Goal: Task Accomplishment & Management: Use online tool/utility

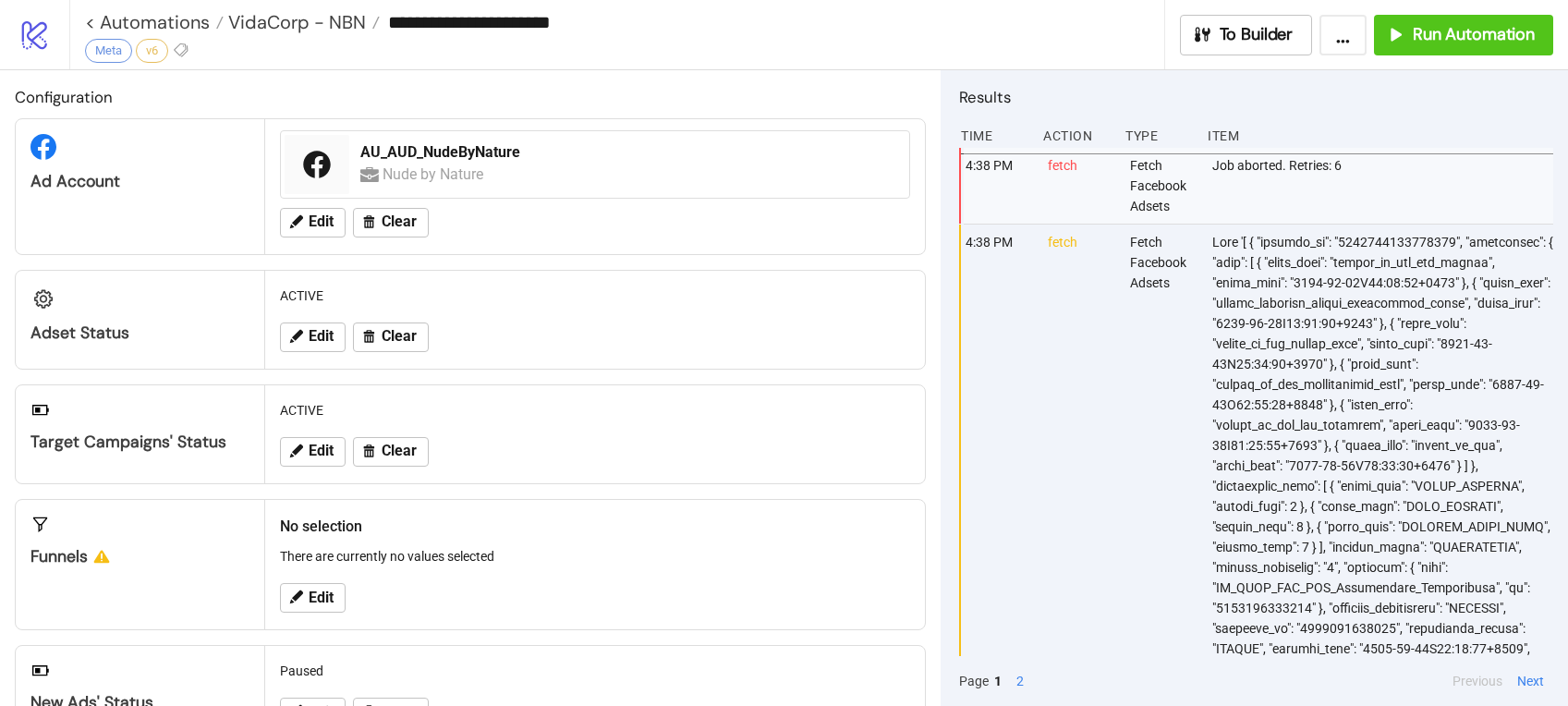
scroll to position [42879, 0]
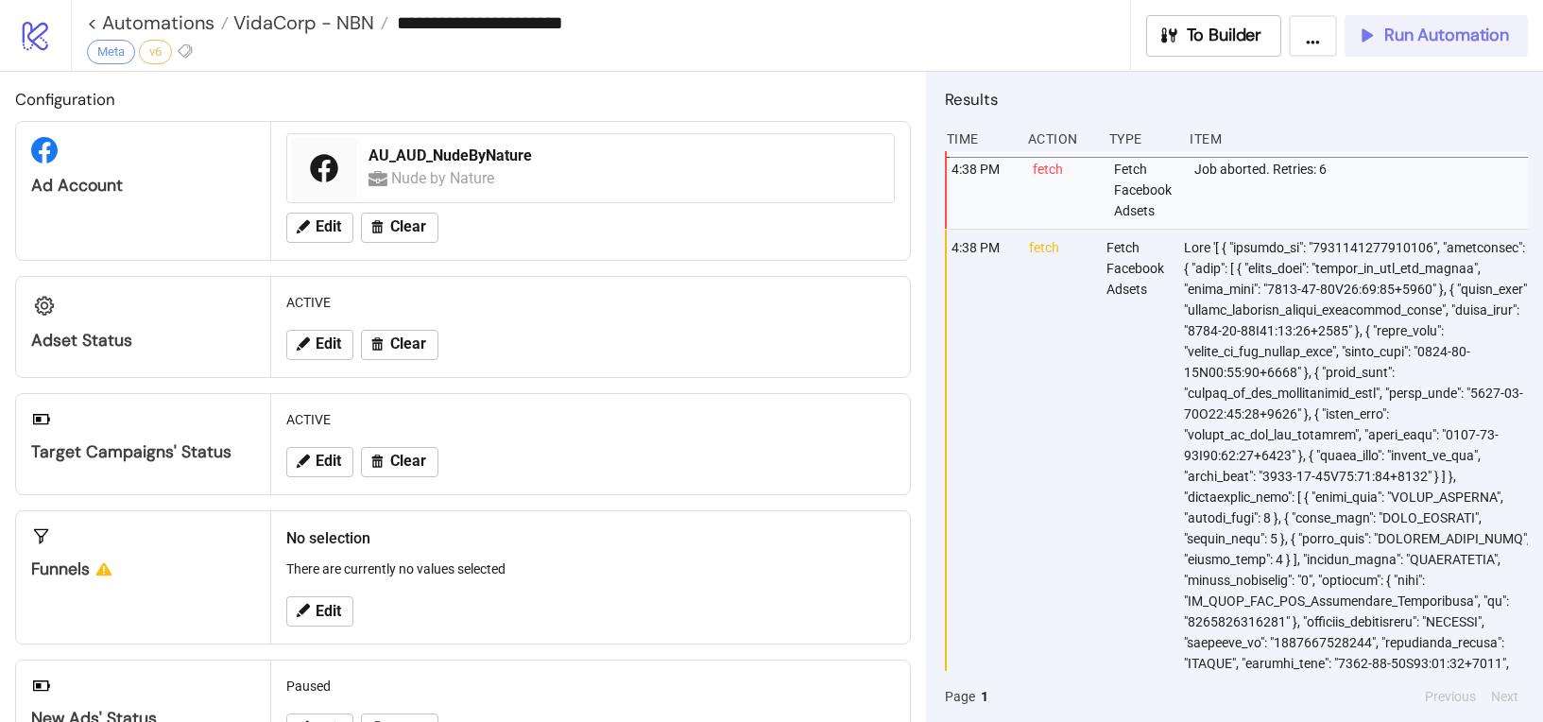
click at [1416, 48] on button "Run Automation" at bounding box center [1435, 36] width 183 height 42
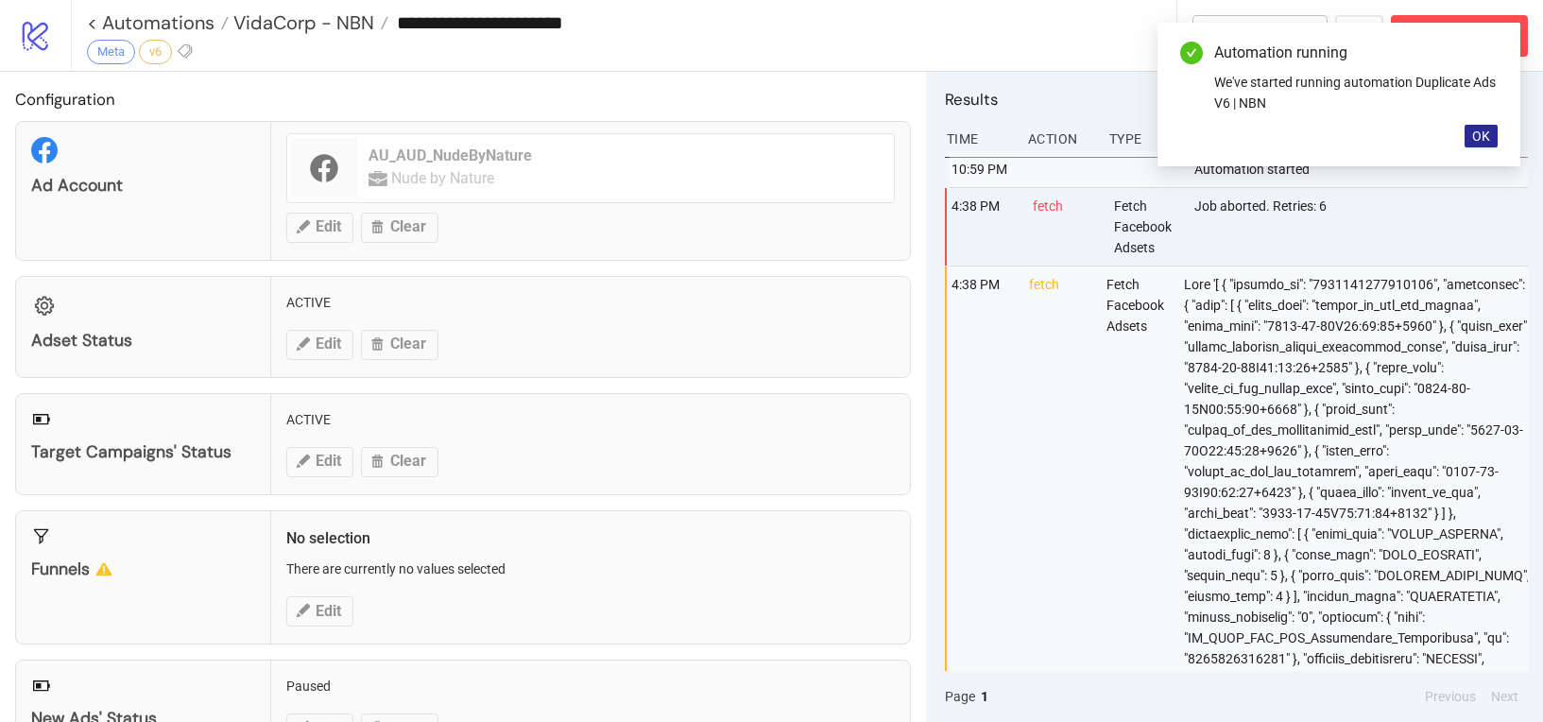
click at [1476, 141] on span "OK" at bounding box center [1481, 135] width 18 height 15
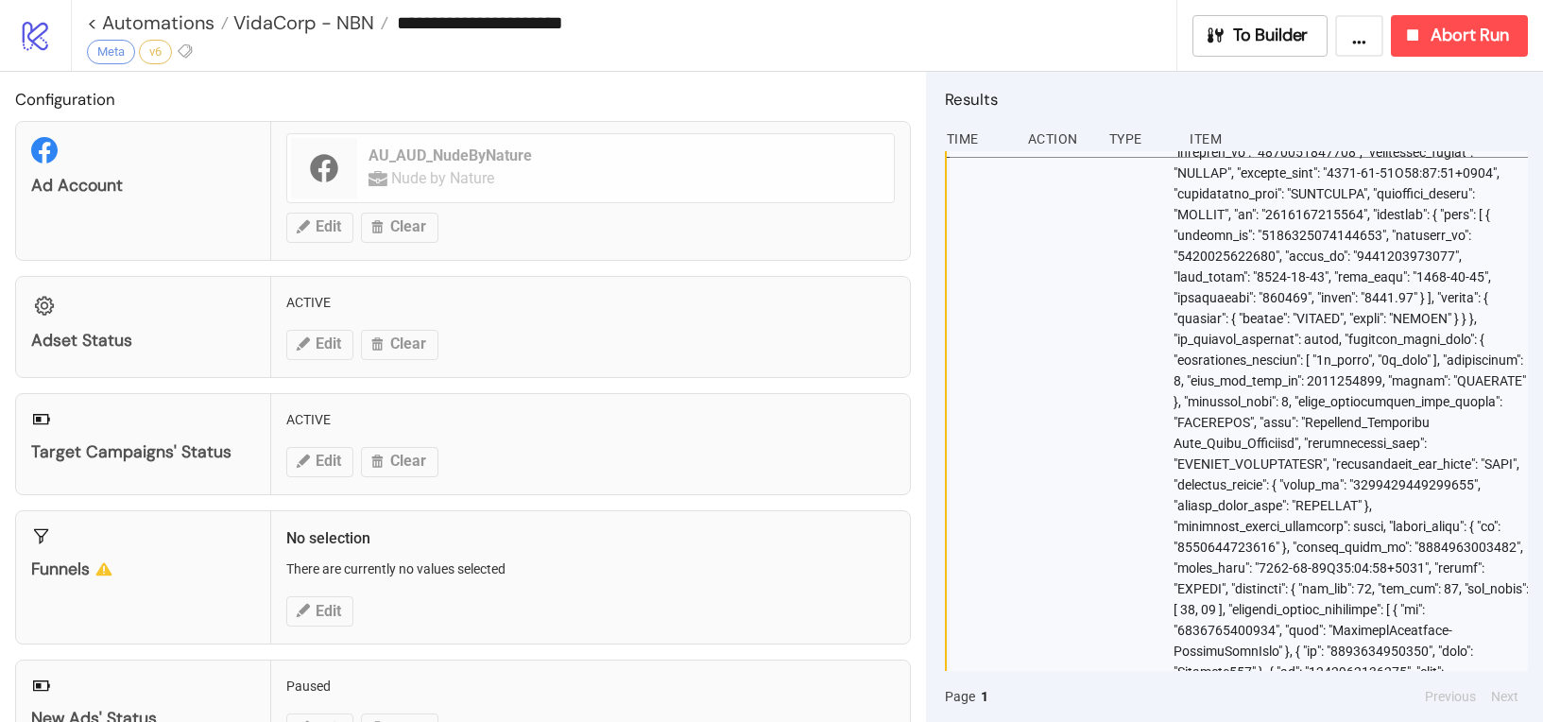
scroll to position [11845, 0]
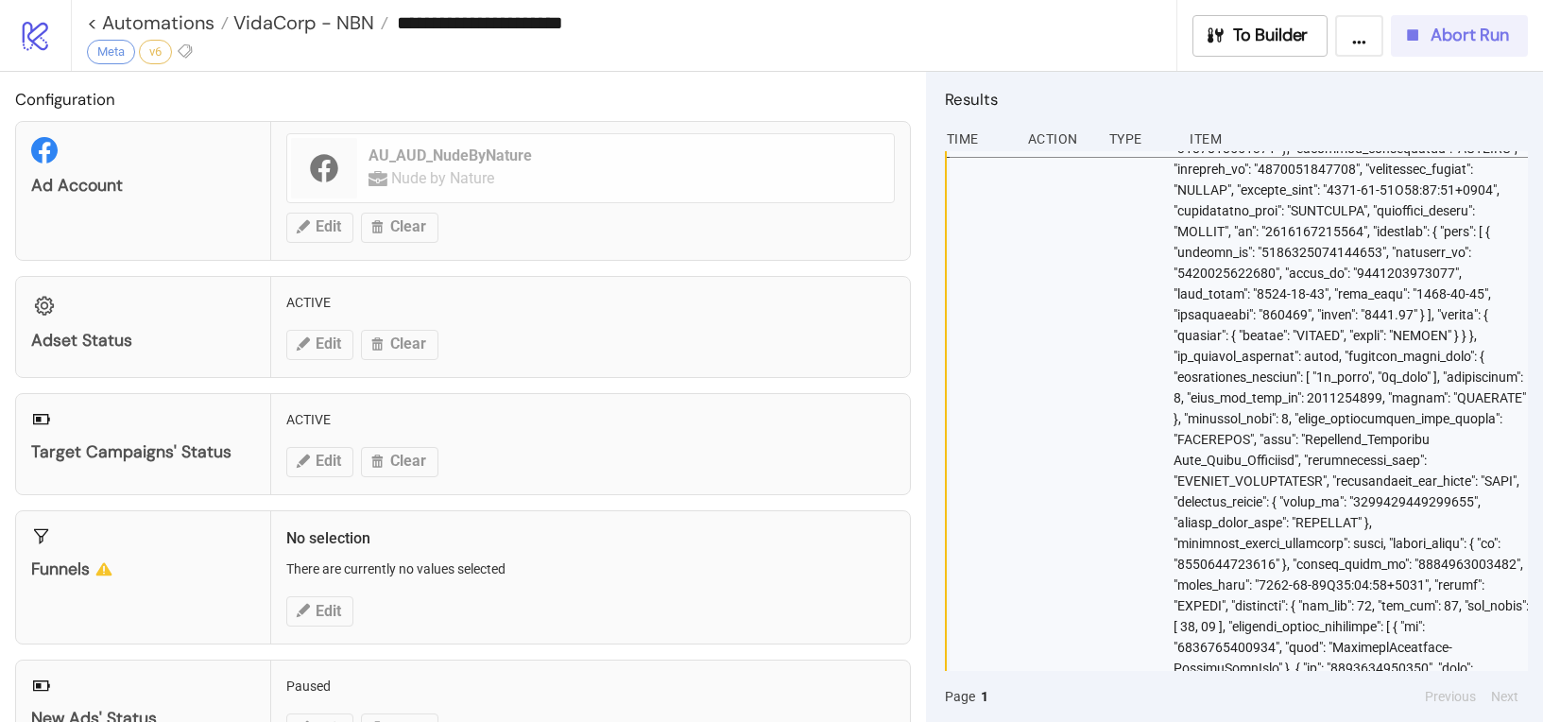
click at [1423, 36] on div "Abort Run" at bounding box center [1455, 36] width 107 height 22
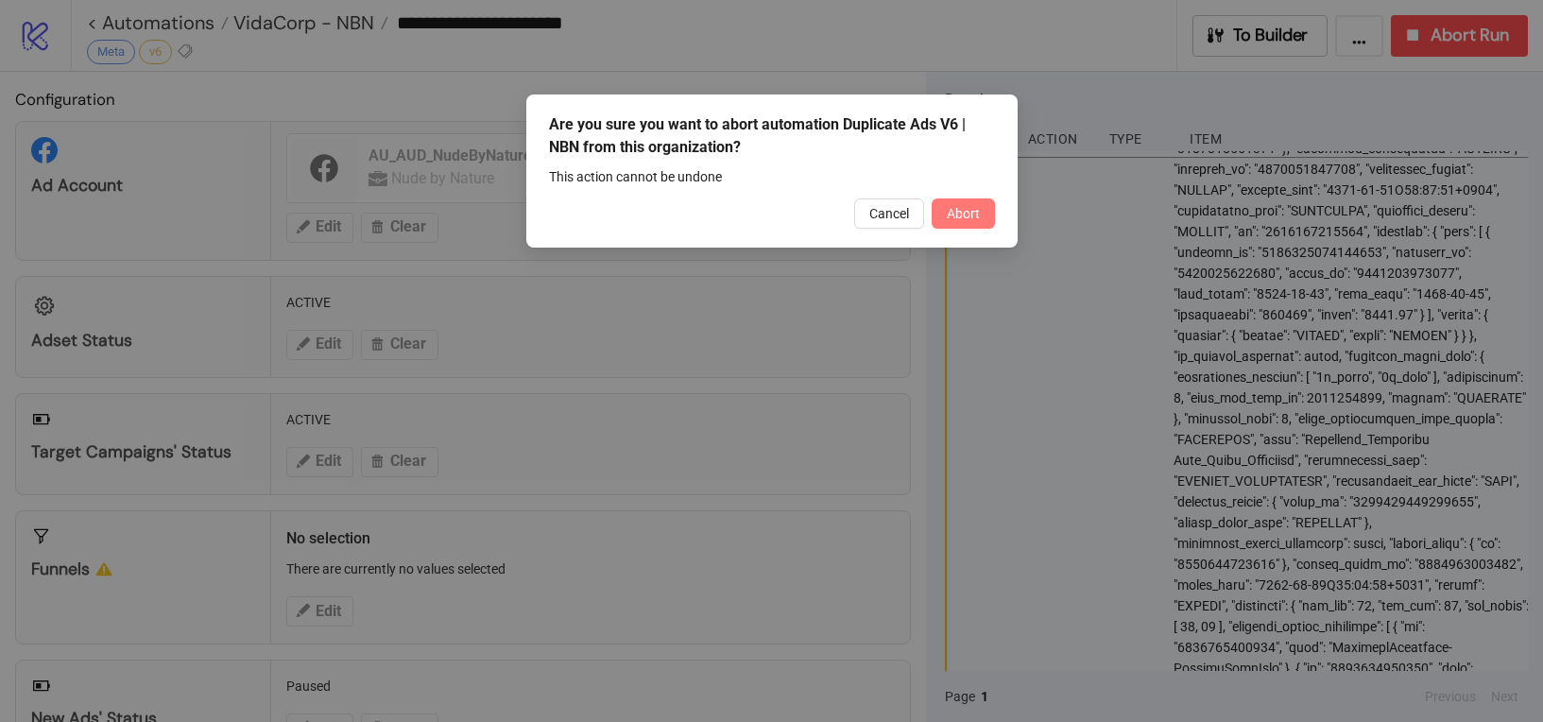
click at [983, 205] on button "Abort" at bounding box center [962, 213] width 63 height 30
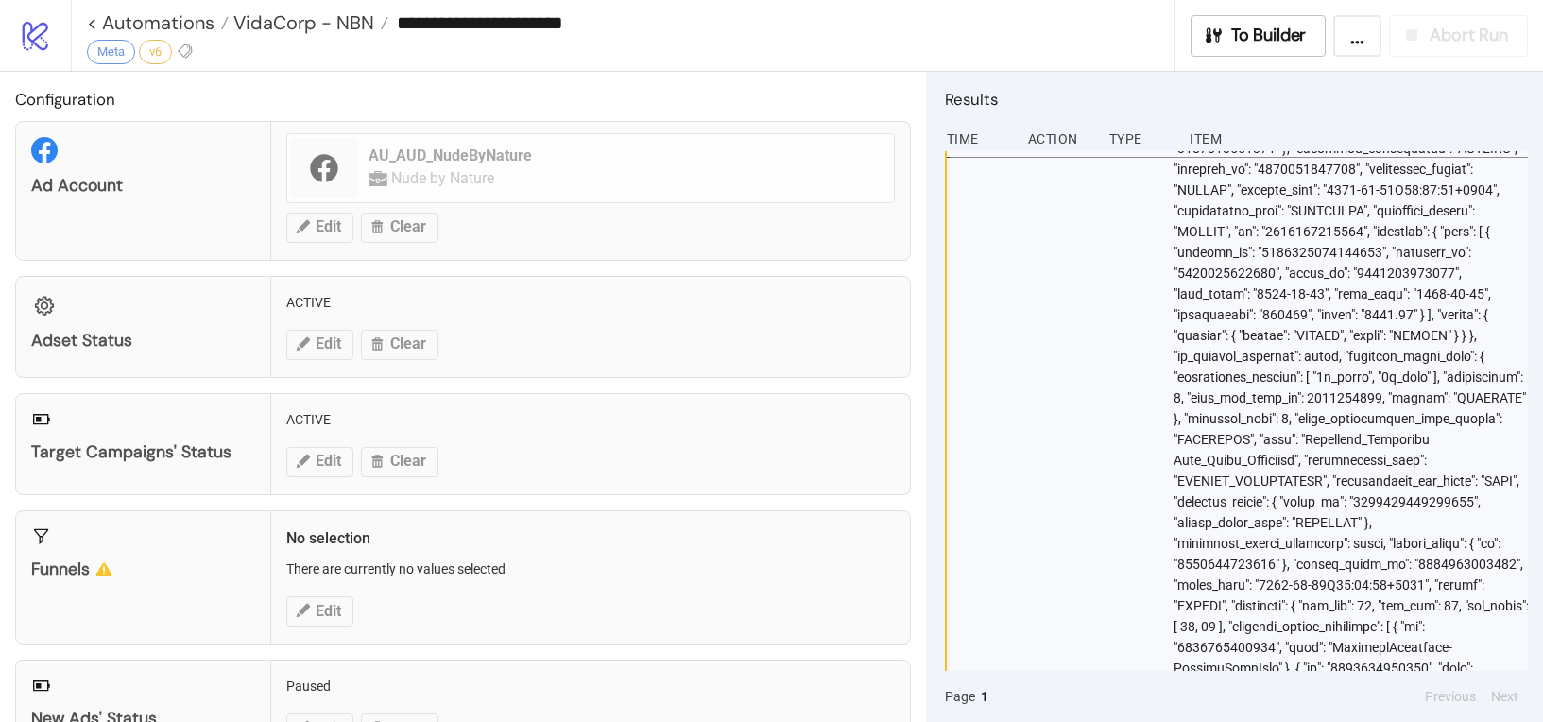
scroll to position [11924, 0]
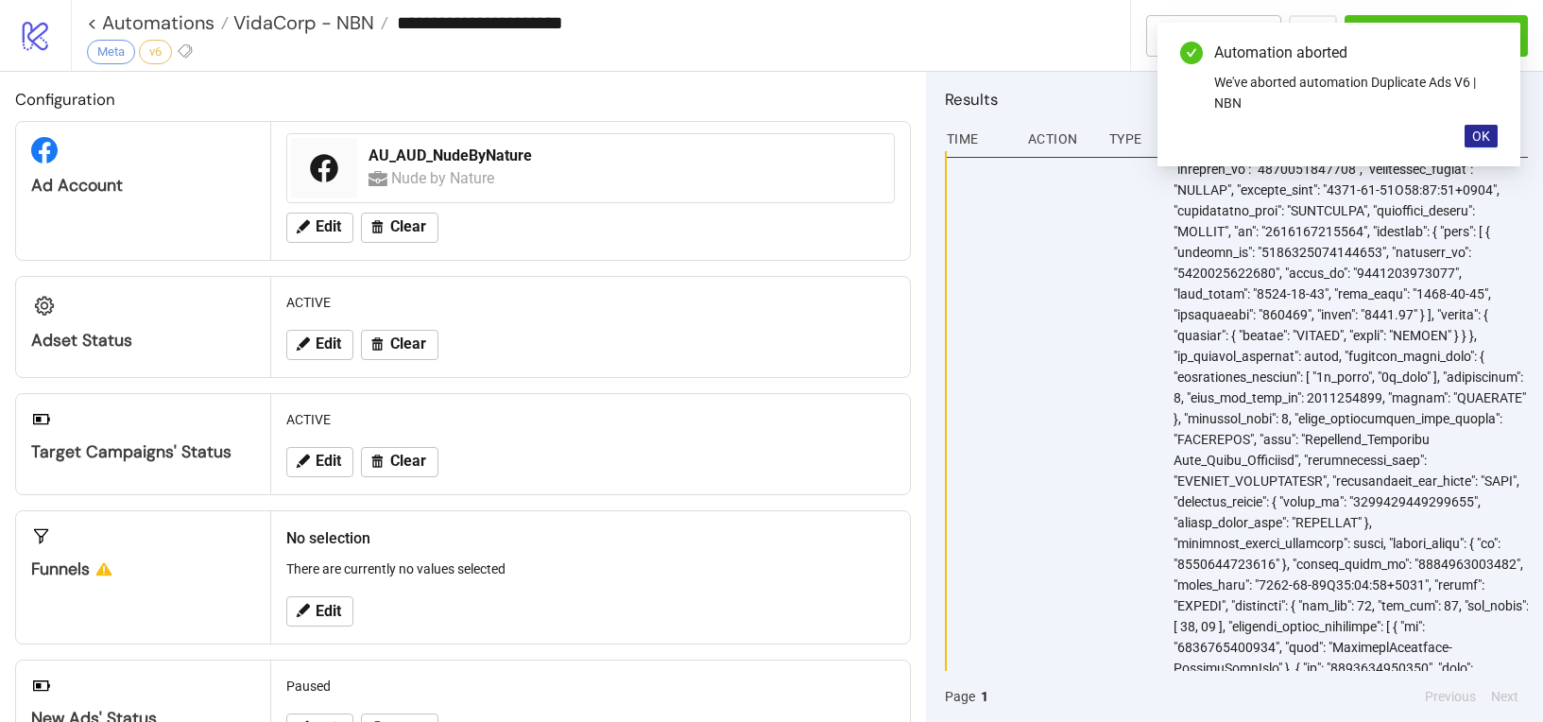
click at [1491, 137] on button "OK" at bounding box center [1480, 136] width 33 height 23
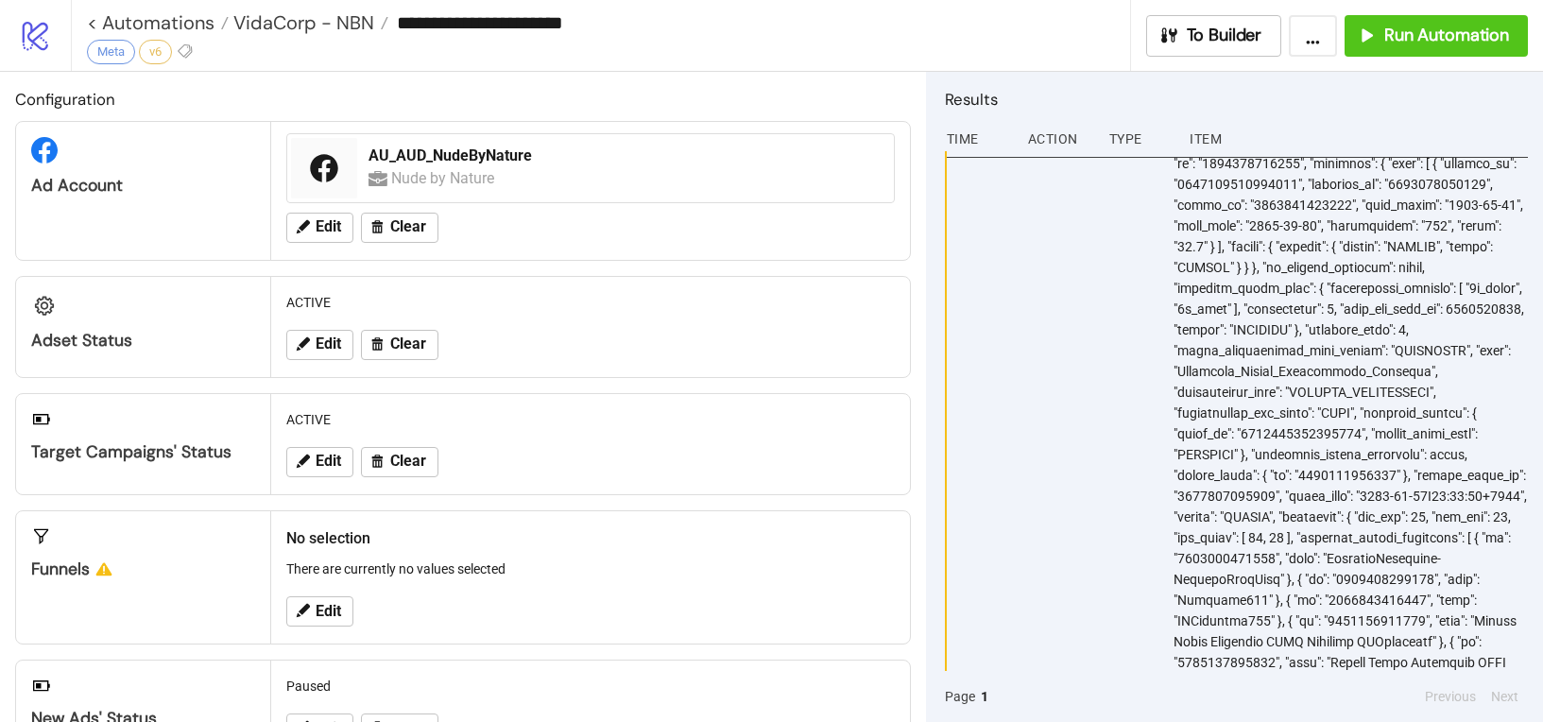
scroll to position [0, 0]
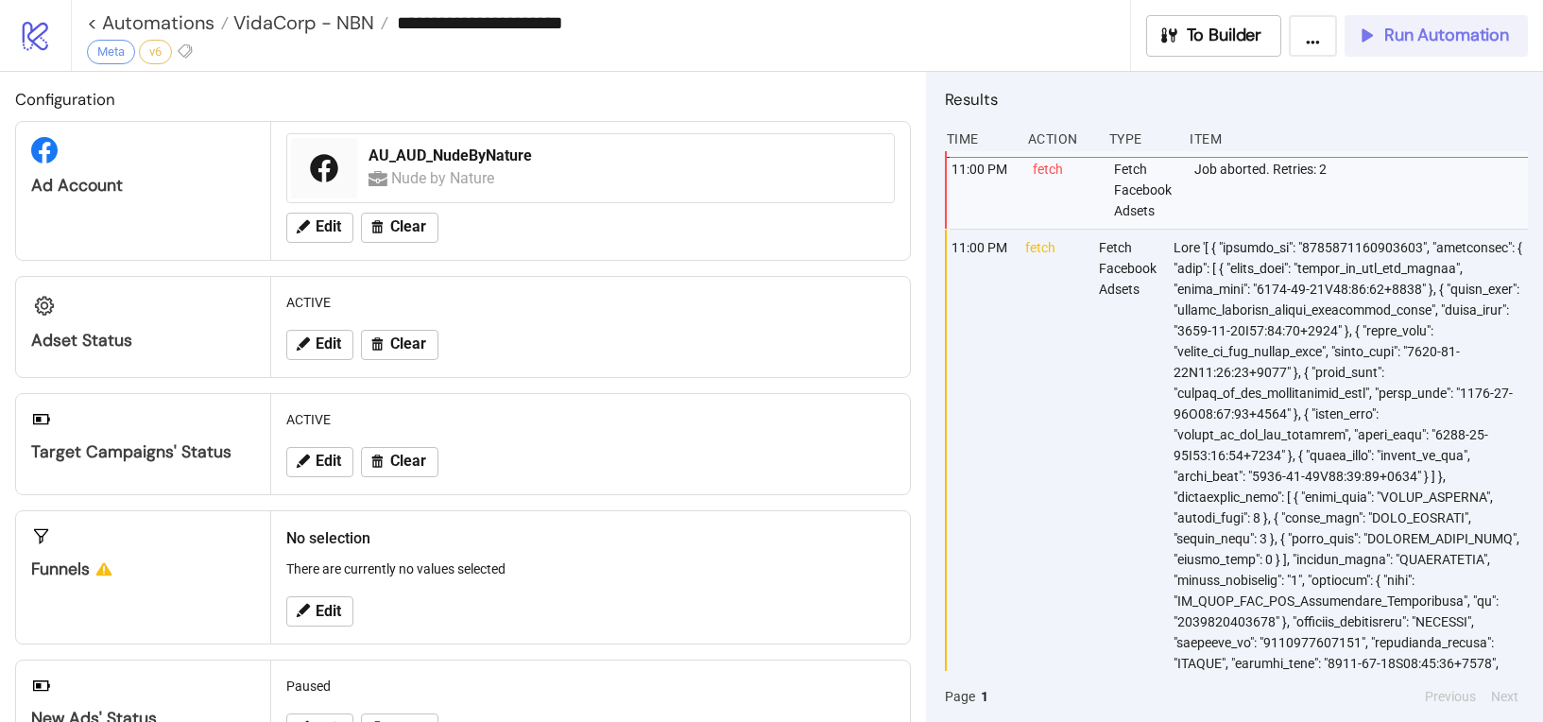
click at [1395, 37] on span "Run Automation" at bounding box center [1446, 36] width 125 height 22
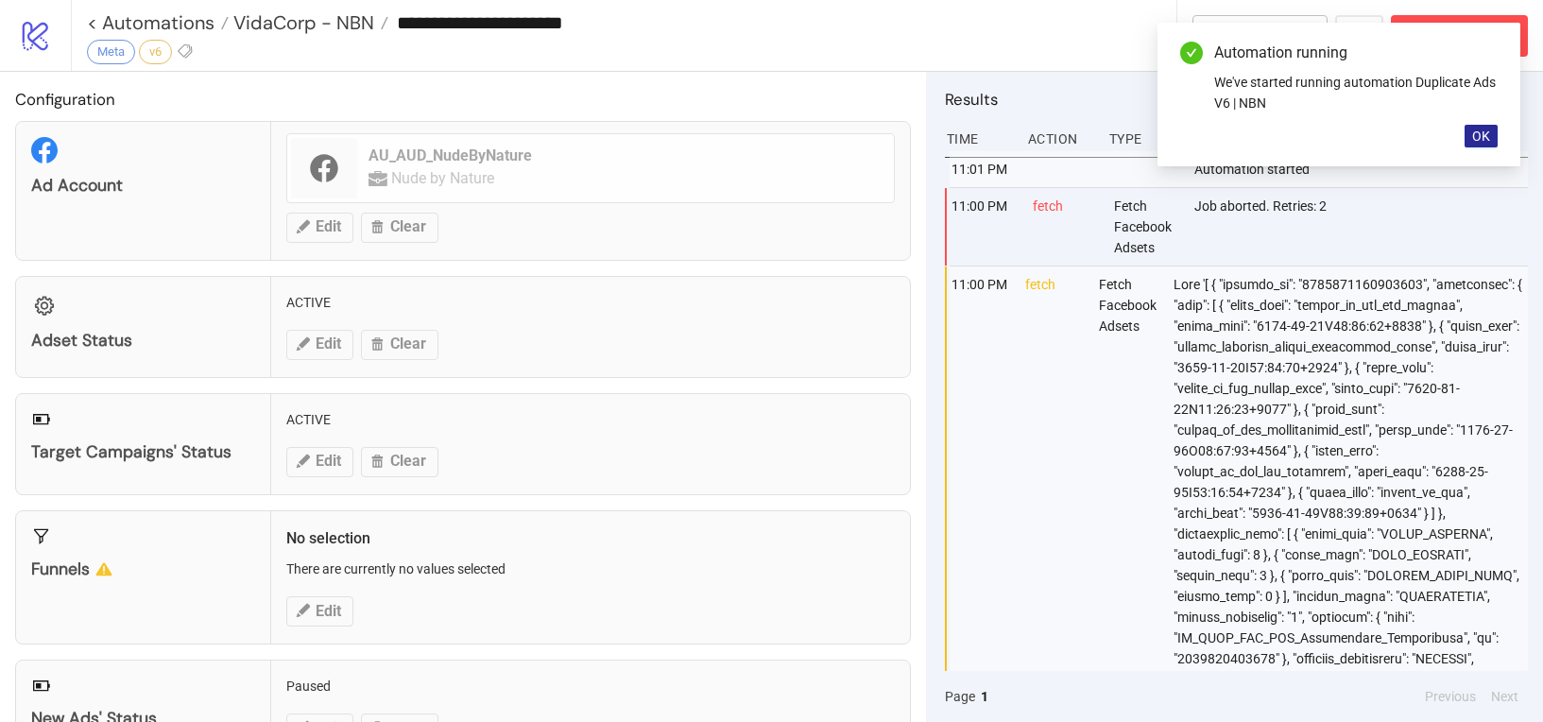
click at [1480, 140] on span "OK" at bounding box center [1481, 135] width 18 height 15
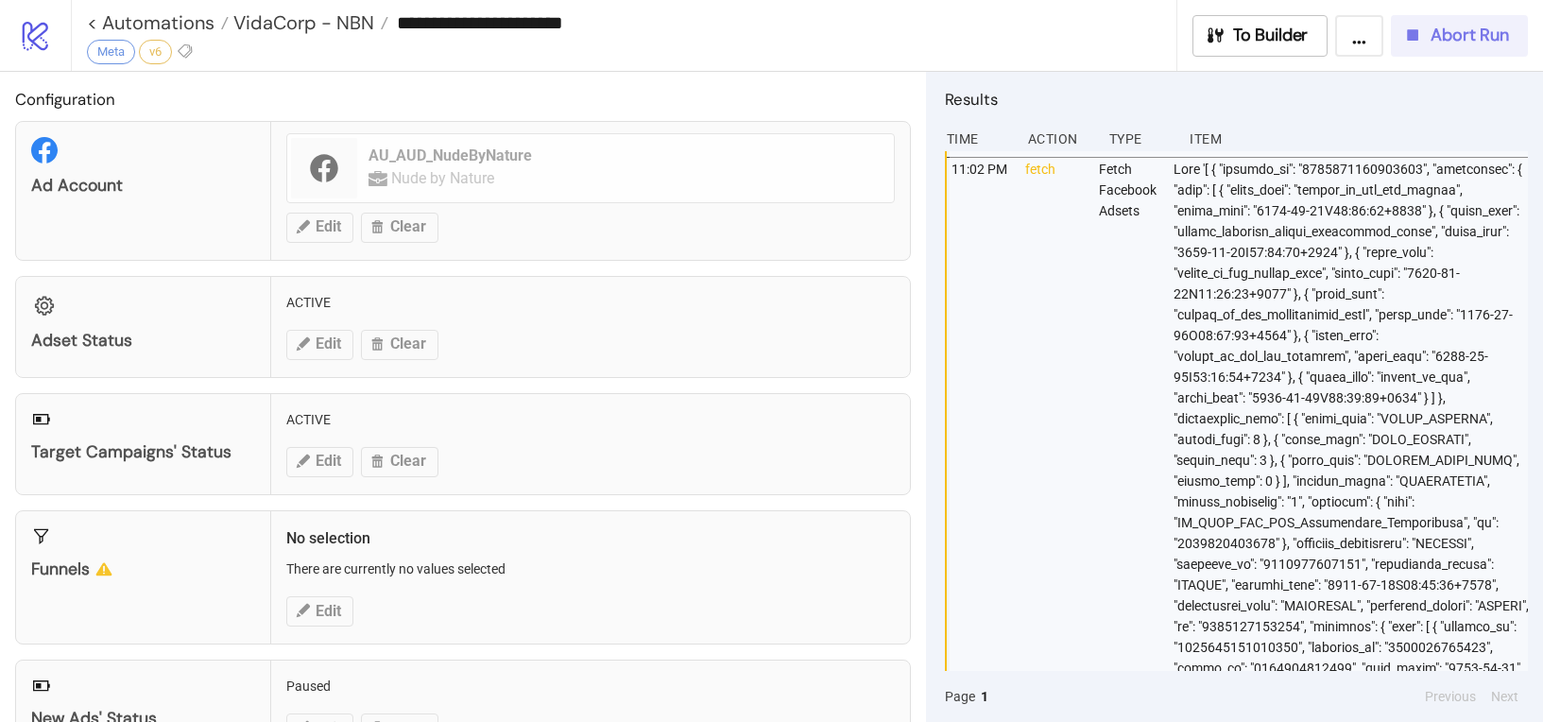
click at [1406, 41] on icon "button" at bounding box center [1412, 35] width 21 height 21
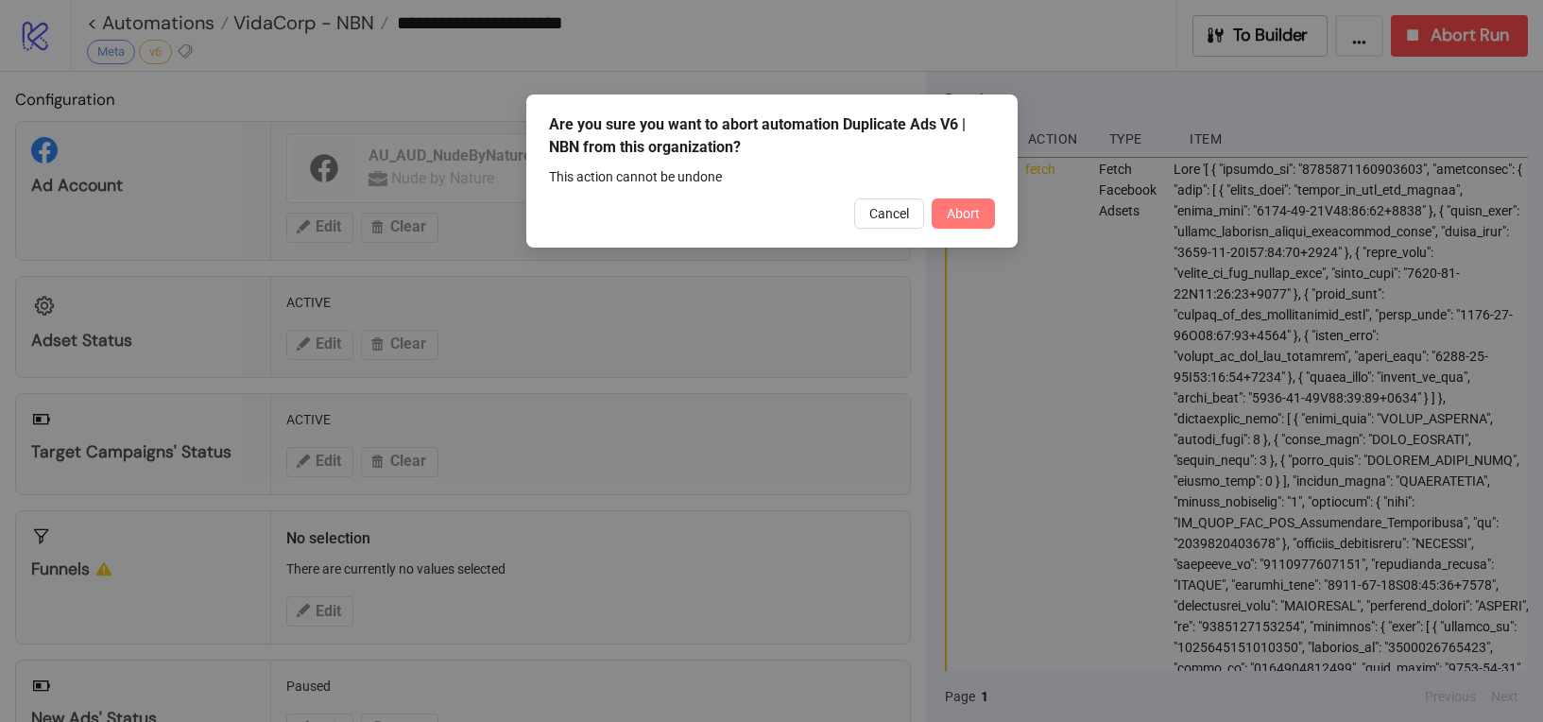
click at [964, 208] on span "Abort" at bounding box center [962, 213] width 33 height 15
